Goal: Task Accomplishment & Management: Manage account settings

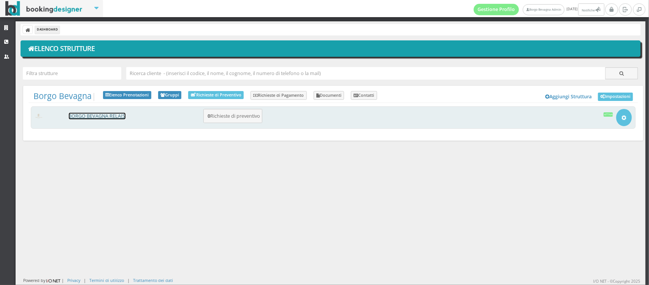
click at [86, 113] on link "BORGO BEVAGNA RELAIS" at bounding box center [97, 116] width 57 height 6
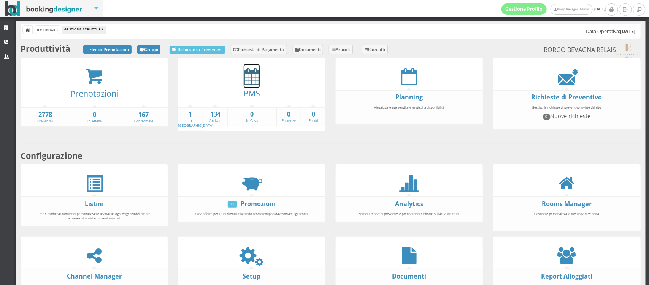
click at [248, 77] on icon at bounding box center [252, 76] width 16 height 17
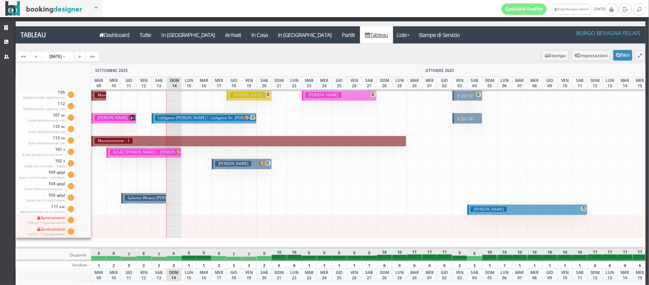
click at [292, 189] on div at bounding box center [295, 186] width 16 height 11
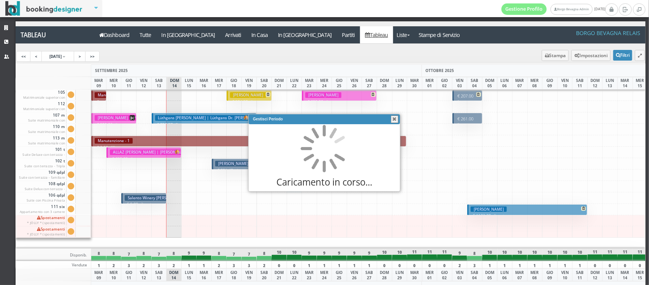
click at [292, 189] on body "Filtri Evidenzia: -- Gruppo Stato prenotazione Stato camera Stato pagamento Can…" at bounding box center [324, 142] width 649 height 285
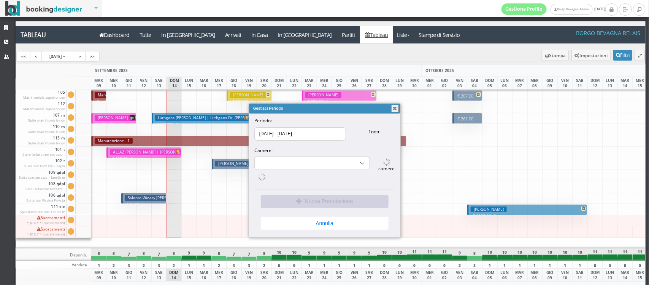
select select "9691"
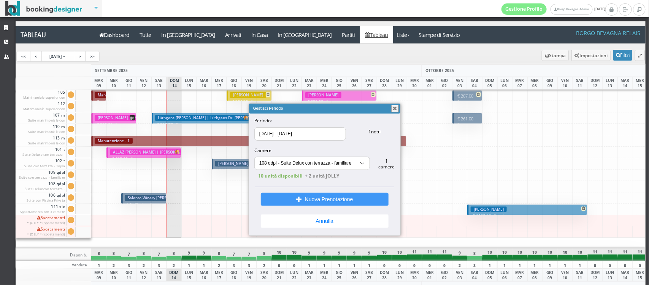
click at [395, 109] on button "button" at bounding box center [396, 109] width 8 height 8
